Goal: Find specific page/section: Find specific page/section

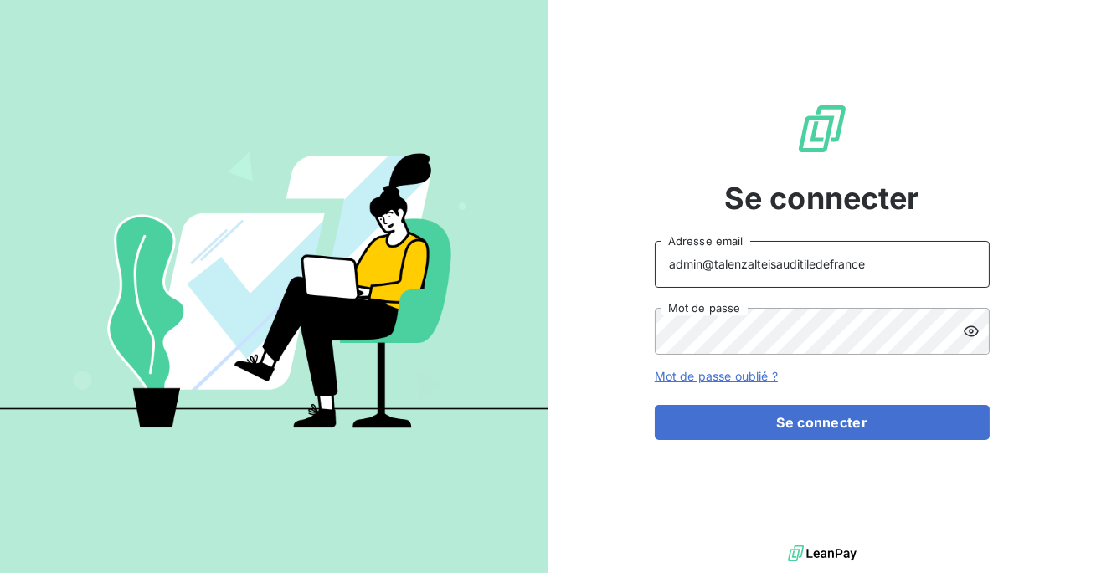
drag, startPoint x: 881, startPoint y: 265, endPoint x: 711, endPoint y: 270, distance: 169.1
click at [711, 270] on input "admin@talenzalteisauditiledefrance" at bounding box center [822, 264] width 335 height 47
type input "admin@metenergiefrance"
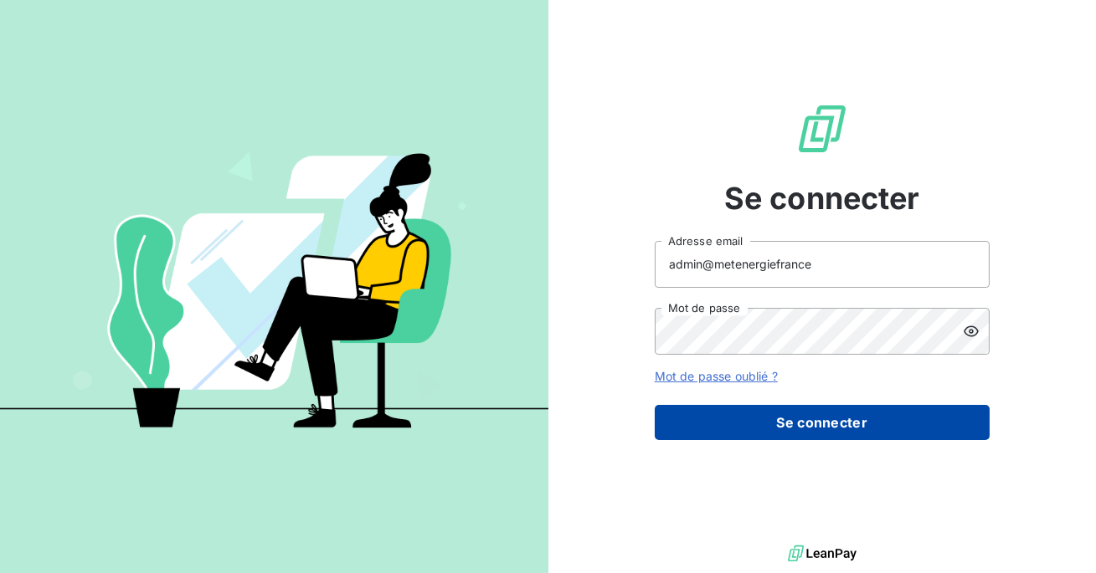
click at [768, 407] on button "Se connecter" at bounding box center [822, 422] width 335 height 35
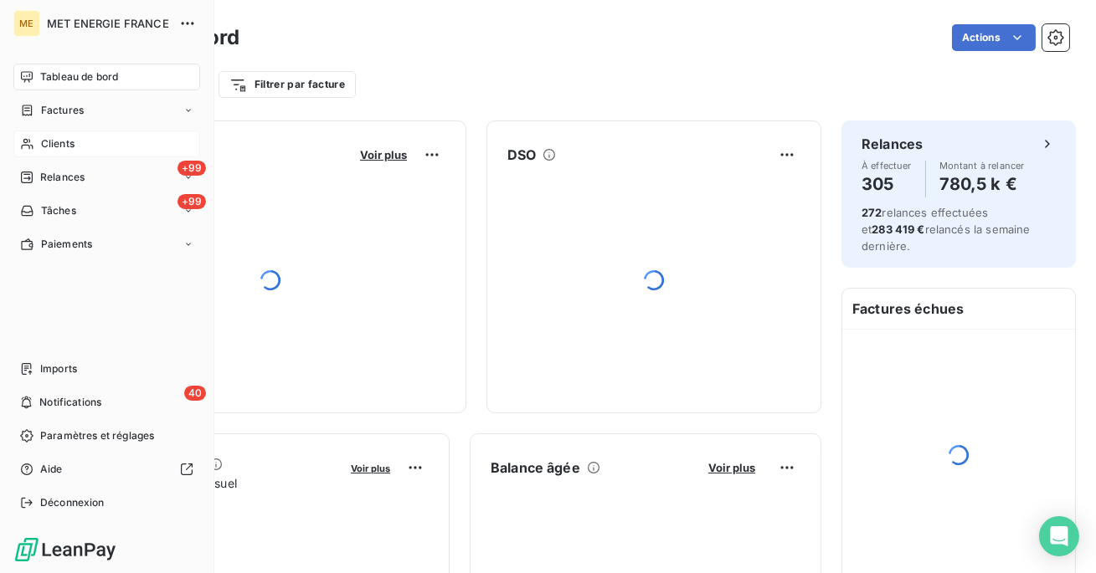
click at [49, 135] on div "Clients" at bounding box center [106, 144] width 187 height 27
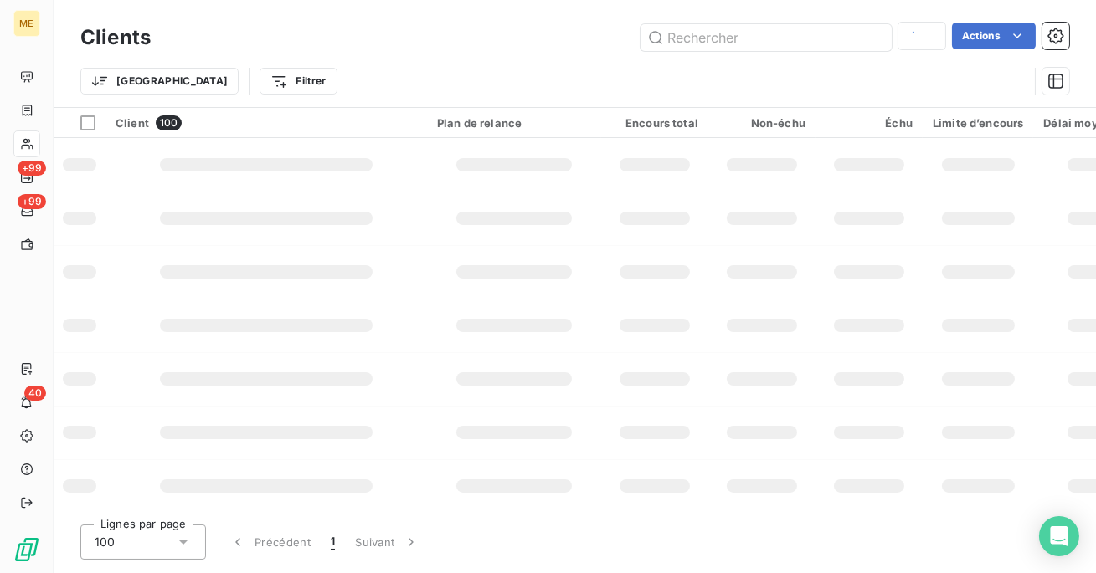
type input "METFRA000018424_50042622324503"
type input "METFRA000007907_16276700429709"
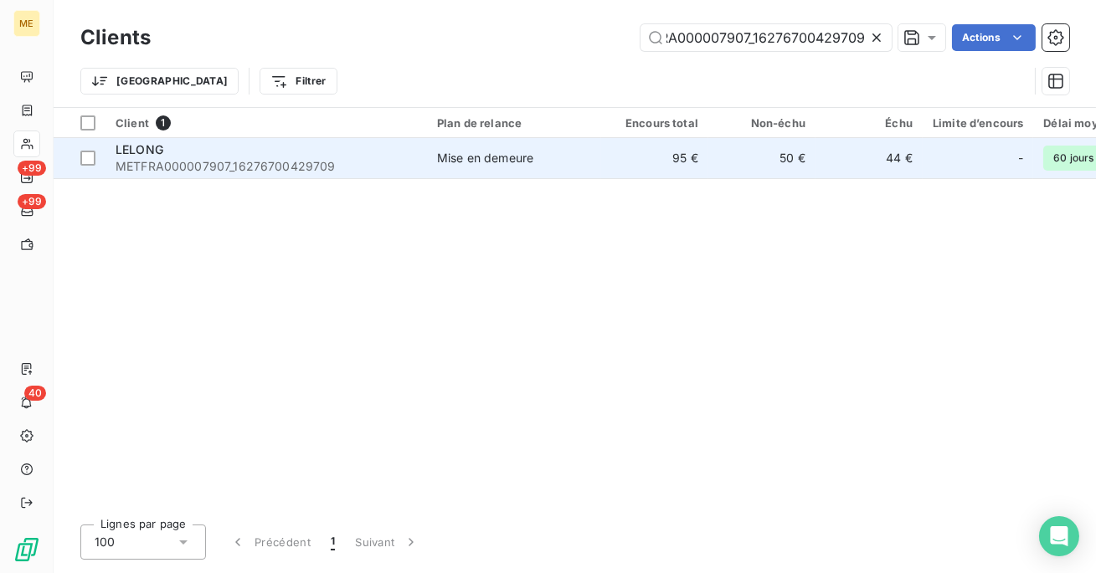
click at [632, 146] on td "95 €" at bounding box center [654, 158] width 107 height 40
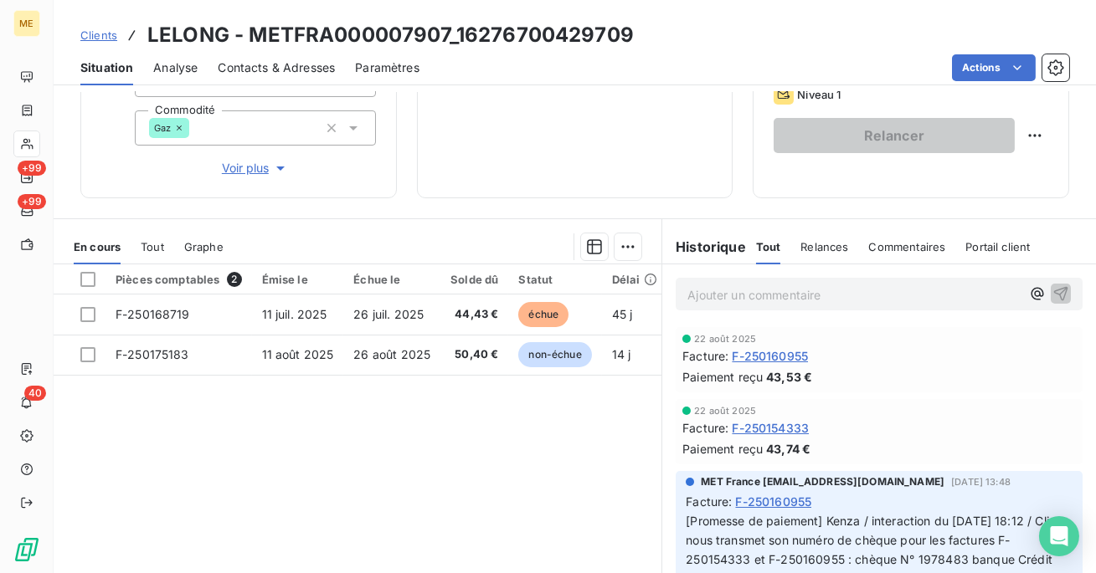
scroll to position [307, 0]
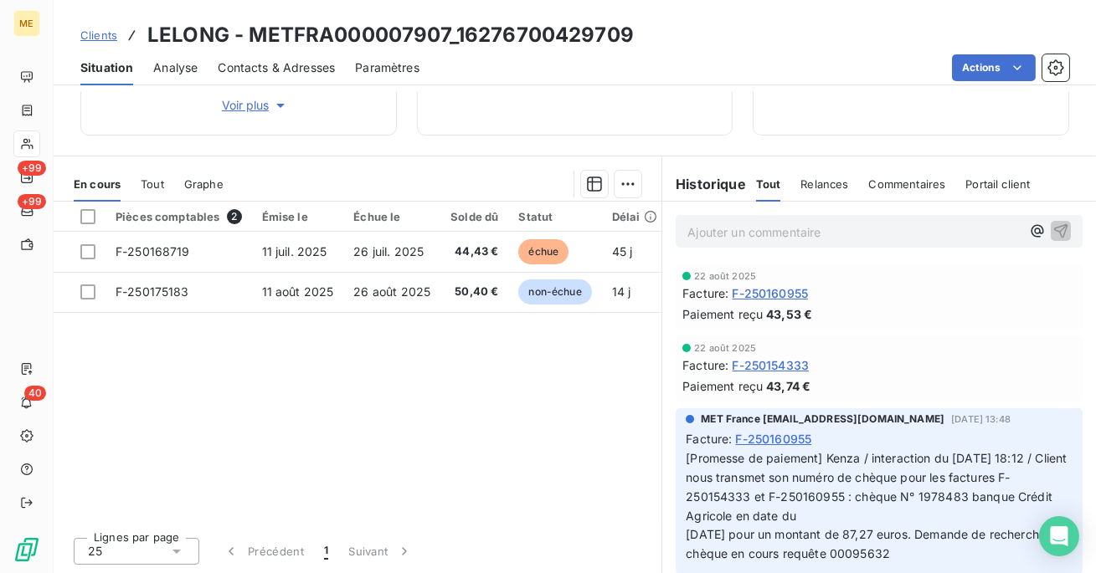
click at [824, 188] on span "Relances" at bounding box center [824, 183] width 48 height 13
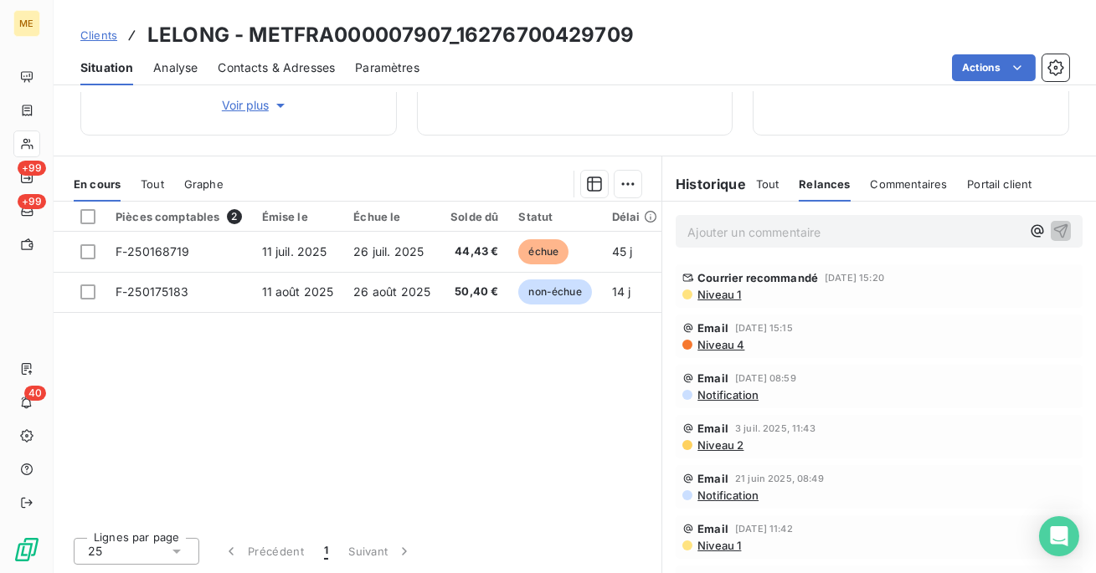
click at [722, 300] on span "Niveau 1" at bounding box center [718, 294] width 45 height 13
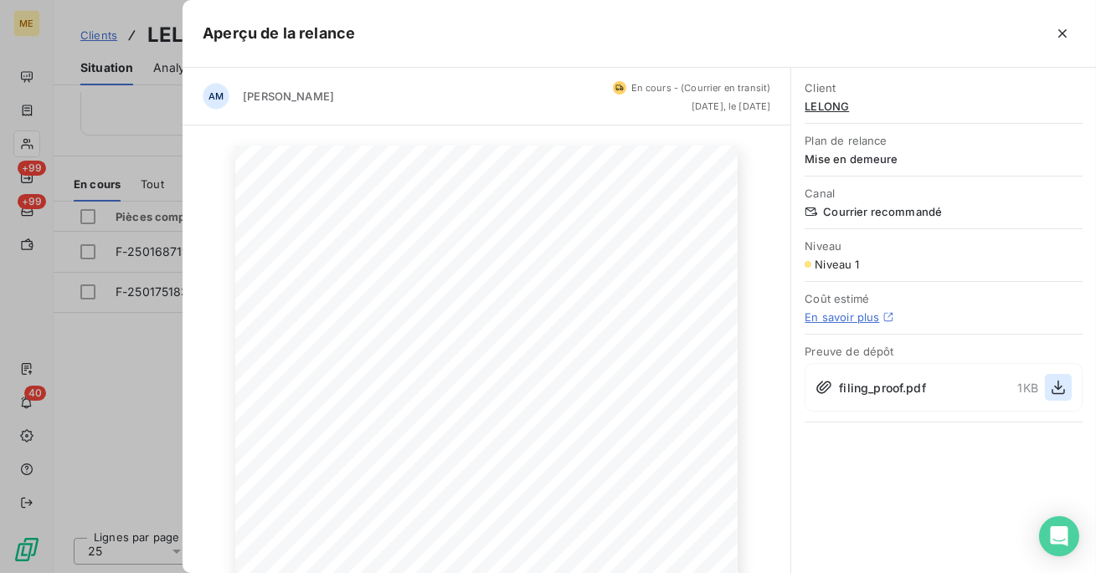
click at [1058, 390] on icon "button" at bounding box center [1058, 387] width 17 height 17
click at [1055, 385] on icon "button" at bounding box center [1057, 388] width 13 height 14
click at [838, 105] on span "LELONG" at bounding box center [943, 106] width 278 height 13
click at [833, 110] on span "LELONG" at bounding box center [943, 106] width 278 height 13
click at [823, 106] on span "LELONG" at bounding box center [943, 106] width 278 height 13
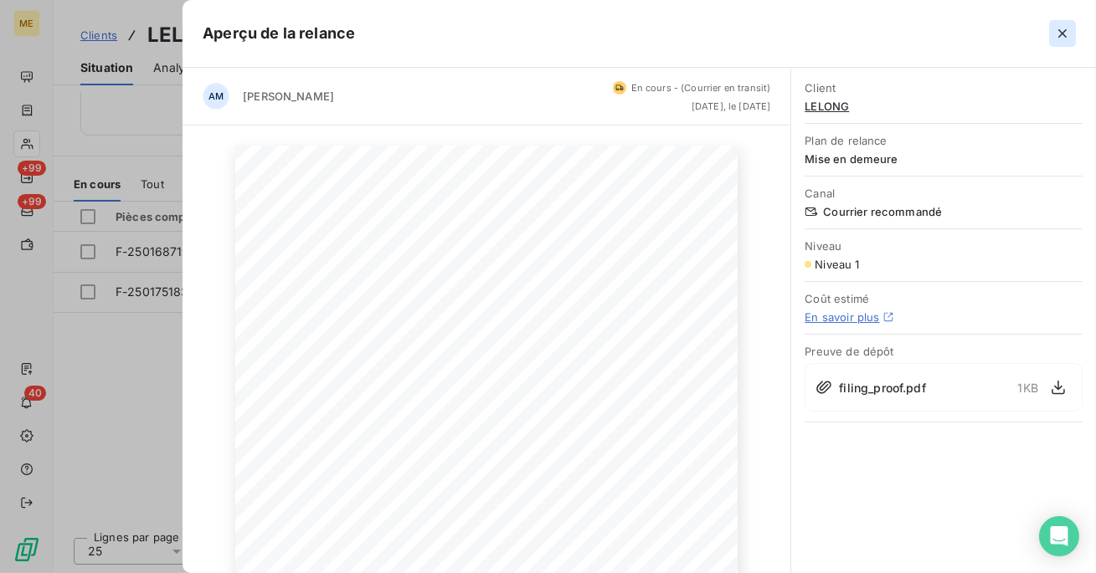
click at [1059, 31] on icon "button" at bounding box center [1062, 33] width 8 height 8
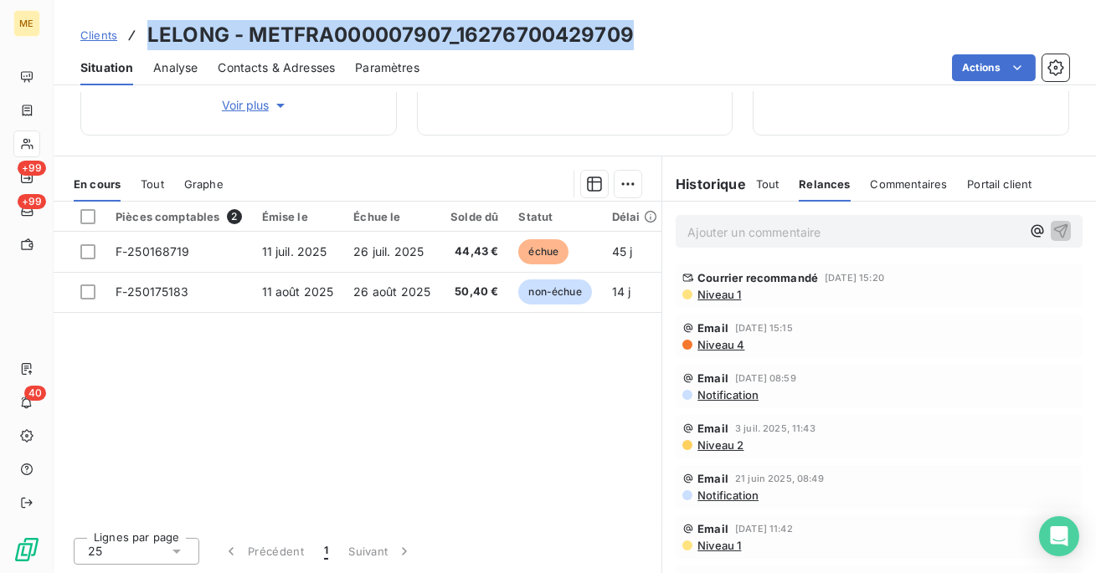
drag, startPoint x: 642, startPoint y: 39, endPoint x: 142, endPoint y: 28, distance: 499.8
click at [142, 28] on div "Clients LELONG - METFRA000007907_16276700429709" at bounding box center [575, 35] width 1042 height 30
copy h3 "LELONG - METFRA000007907_16276700429709"
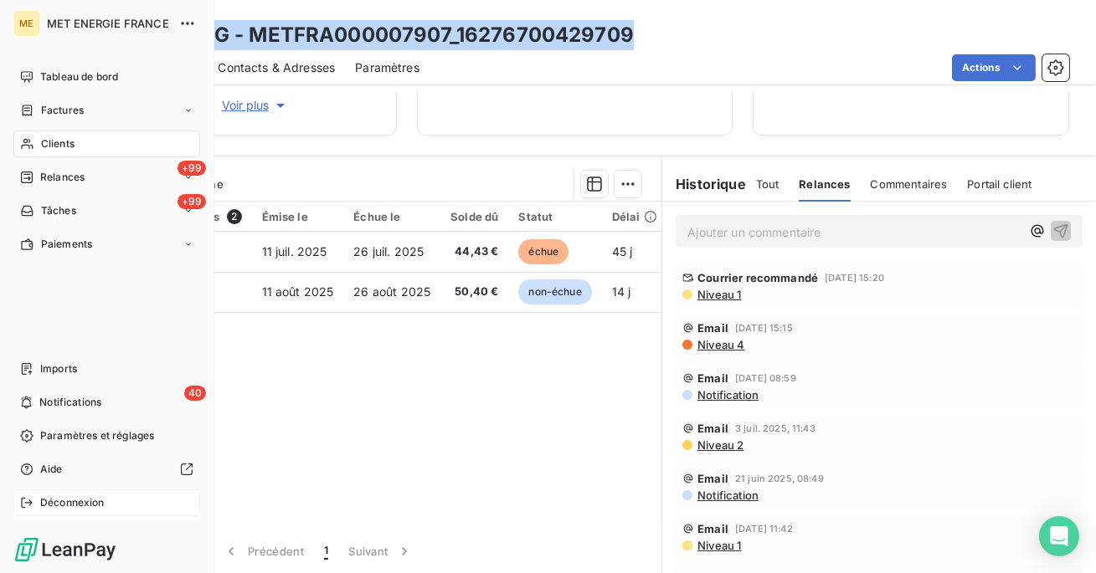
click at [35, 503] on div "Déconnexion" at bounding box center [106, 503] width 187 height 27
